Goal: Task Accomplishment & Management: Complete application form

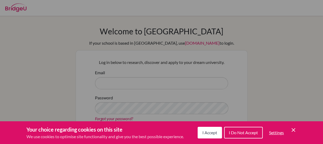
click at [209, 133] on span "I Accept" at bounding box center [210, 132] width 15 height 5
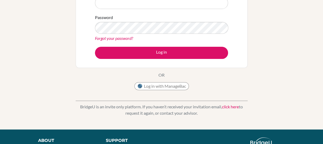
scroll to position [86, 0]
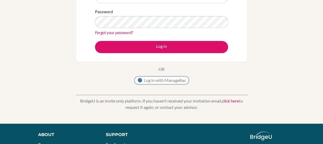
click at [172, 79] on button "Log in with ManageBac" at bounding box center [162, 81] width 55 height 8
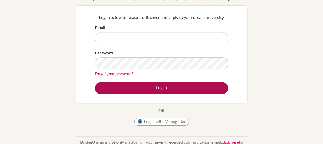
scroll to position [45, 0]
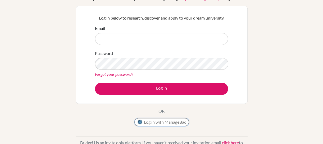
click at [157, 122] on button "Log in with ManageBac" at bounding box center [162, 122] width 55 height 8
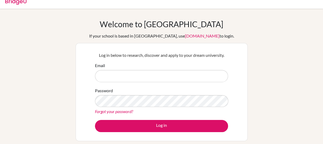
scroll to position [8, 0]
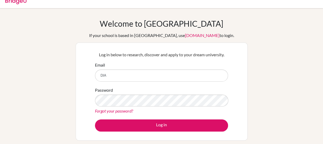
type input "[EMAIL_ADDRESS][DOMAIN_NAME]"
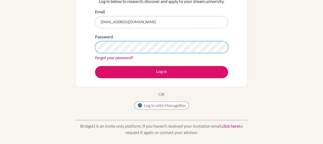
scroll to position [60, 0]
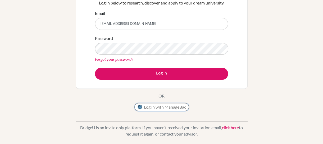
click at [154, 106] on button "Log in with ManageBac" at bounding box center [162, 107] width 55 height 8
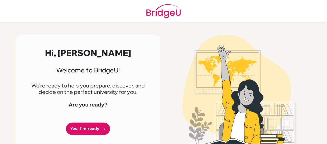
scroll to position [7, 0]
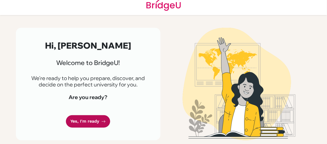
click at [88, 121] on link "Yes, I'm ready" at bounding box center [88, 122] width 44 height 12
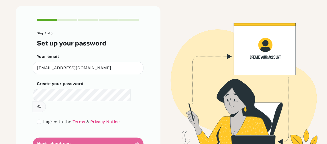
scroll to position [32, 0]
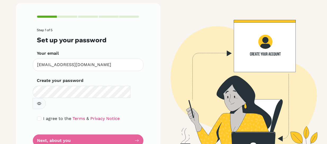
click at [95, 127] on form "Step 1 of 5 Set up your password Your email [EMAIL_ADDRESS][DOMAIN_NAME] Invali…" at bounding box center [88, 87] width 102 height 119
click at [125, 130] on form "Step 1 of 5 Set up your password Your email [EMAIL_ADDRESS][DOMAIN_NAME] Invali…" at bounding box center [88, 87] width 102 height 119
click at [60, 127] on form "Step 1 of 5 Set up your password Your email [EMAIL_ADDRESS][DOMAIN_NAME] Invali…" at bounding box center [88, 87] width 102 height 119
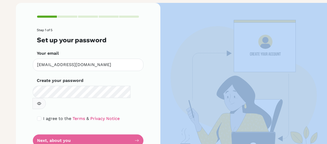
click at [60, 127] on form "Step 1 of 5 Set up your password Your email [EMAIL_ADDRESS][DOMAIN_NAME] Invali…" at bounding box center [88, 87] width 102 height 119
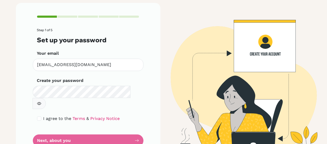
drag, startPoint x: 60, startPoint y: 127, endPoint x: 118, endPoint y: 132, distance: 58.0
click at [118, 132] on form "Step 1 of 5 Set up your password Your email [EMAIL_ADDRESS][DOMAIN_NAME] Invali…" at bounding box center [88, 87] width 102 height 119
click at [137, 130] on form "Step 1 of 5 Set up your password Your email [EMAIL_ADDRESS][DOMAIN_NAME] Invali…" at bounding box center [88, 87] width 102 height 119
click at [38, 117] on input "checkbox" at bounding box center [39, 119] width 4 height 4
checkbox input "true"
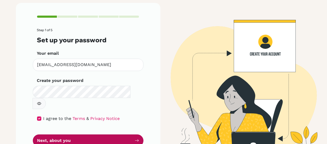
click at [63, 135] on button "Next, about you" at bounding box center [88, 141] width 111 height 12
